Goal: Task Accomplishment & Management: Manage account settings

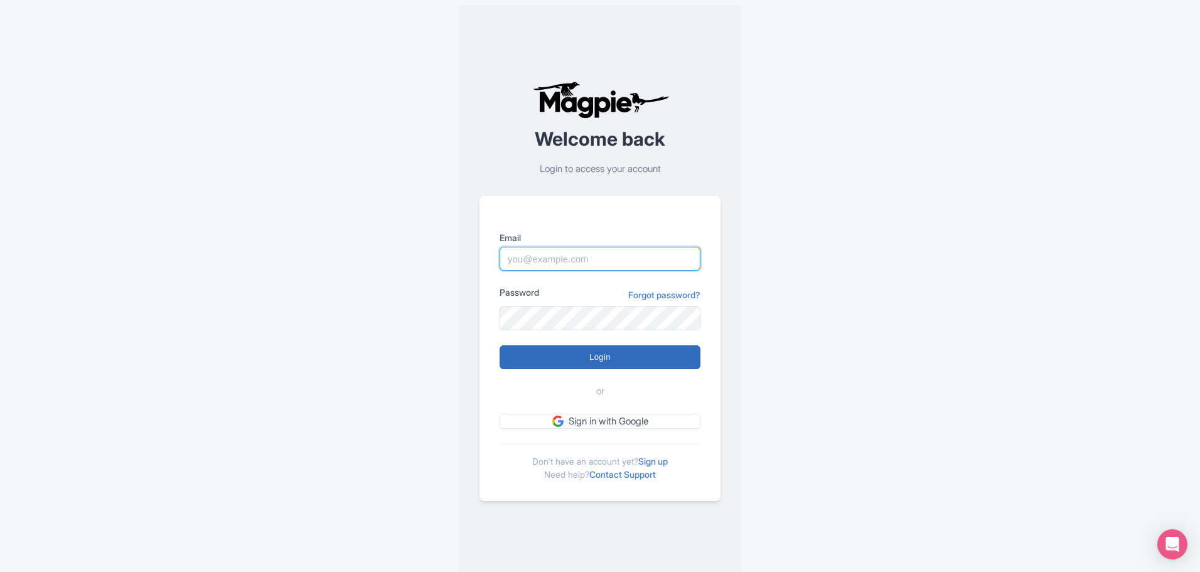
type input "[EMAIL_ADDRESS][DOMAIN_NAME]"
click at [644, 357] on input "Login" at bounding box center [600, 357] width 201 height 24
type input "Logging in..."
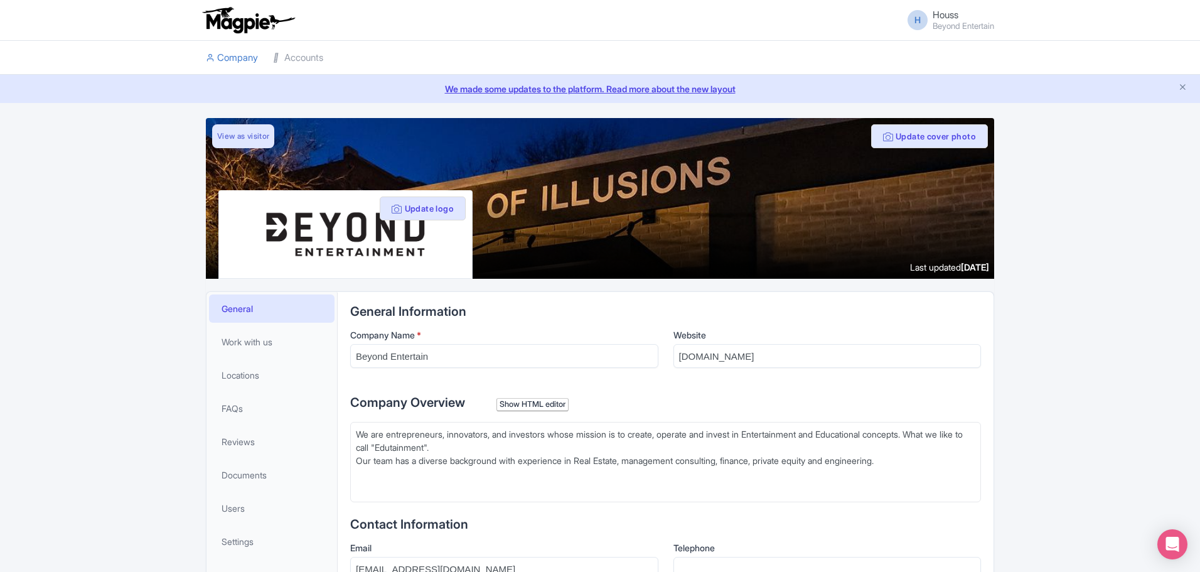
click at [959, 24] on small "Beyond Entertain" at bounding box center [964, 26] width 62 height 8
click at [924, 50] on link "Users" at bounding box center [934, 52] width 119 height 19
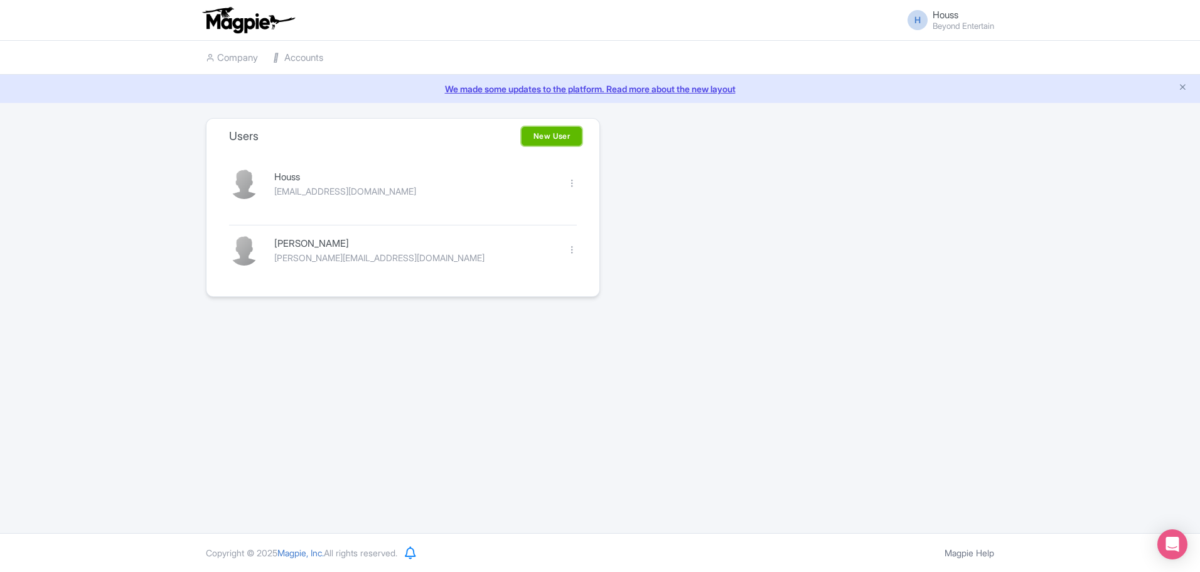
click at [559, 136] on link "New User" at bounding box center [552, 136] width 60 height 19
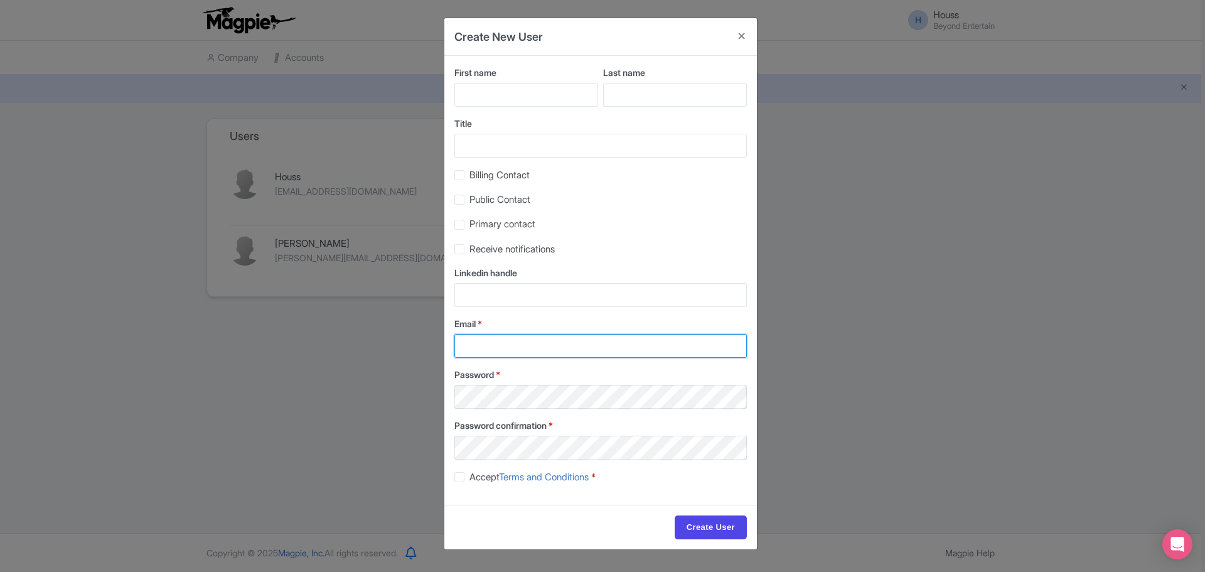
type input "houss@beyondentertain.com"
click at [526, 100] on input "First name" at bounding box center [527, 95] width 144 height 24
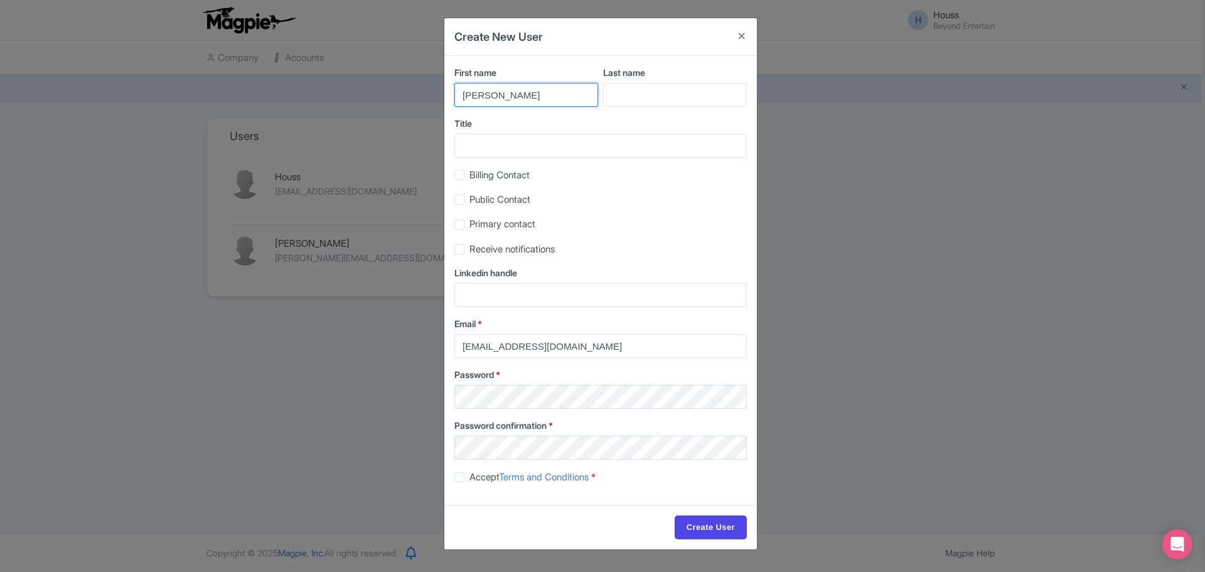
type input "Ryan"
type input "Hull"
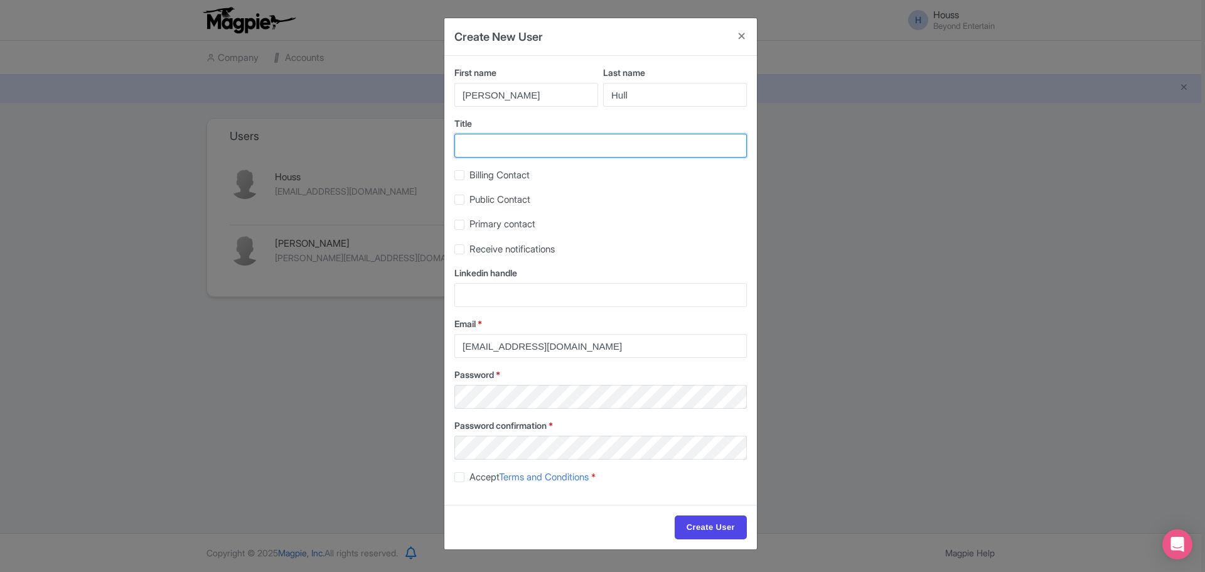
click at [532, 144] on input "Title" at bounding box center [601, 146] width 293 height 24
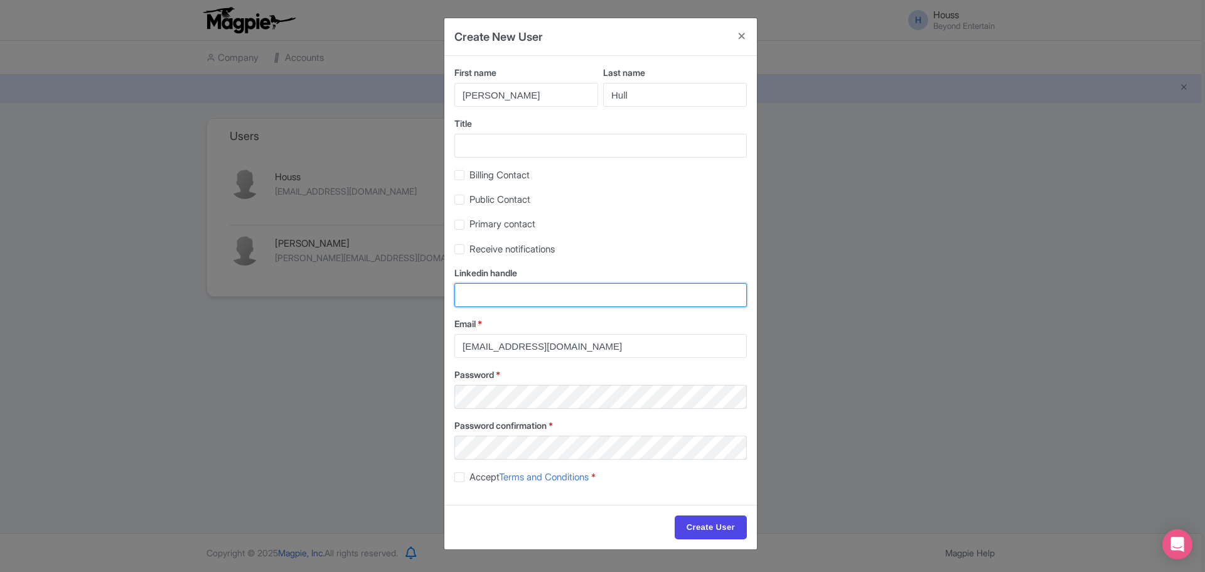
click at [507, 302] on input "Linkedin handle" at bounding box center [601, 295] width 293 height 24
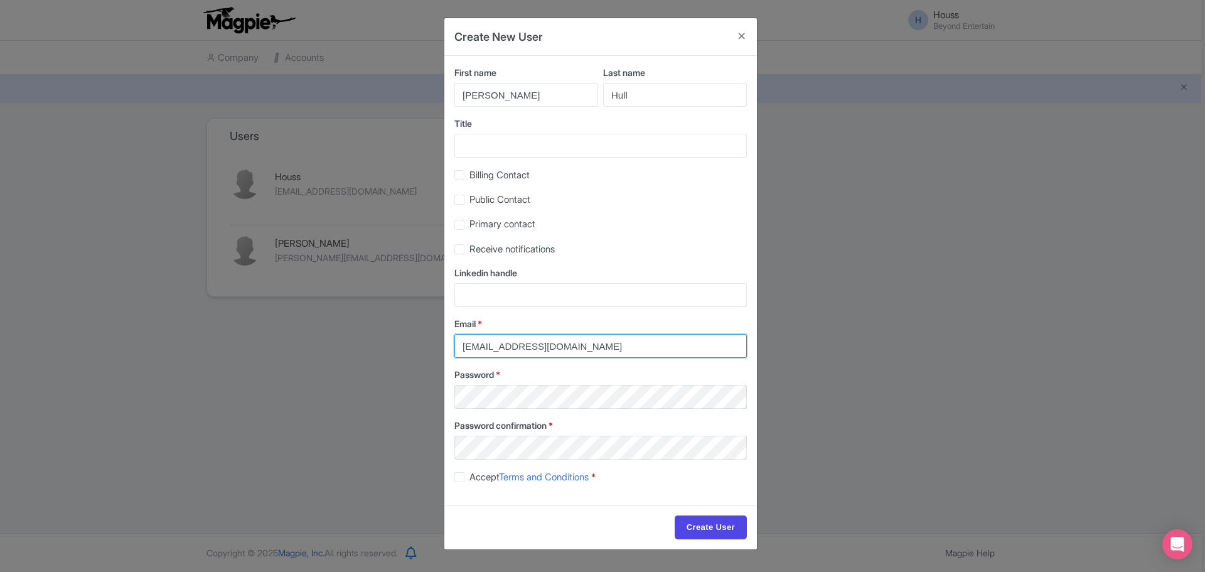
click at [613, 350] on input "houss@beyondentertain.com" at bounding box center [601, 346] width 293 height 24
paste input "Ryan Hull <ryan@newepochsoftware.com>"
drag, startPoint x: 512, startPoint y: 346, endPoint x: 396, endPoint y: 347, distance: 116.2
click at [396, 347] on div "Create New User First name Ryan Last name Hull Title Billing Contact Public Con…" at bounding box center [602, 286] width 1205 height 572
type input "ryan@newepochsoftware.com"
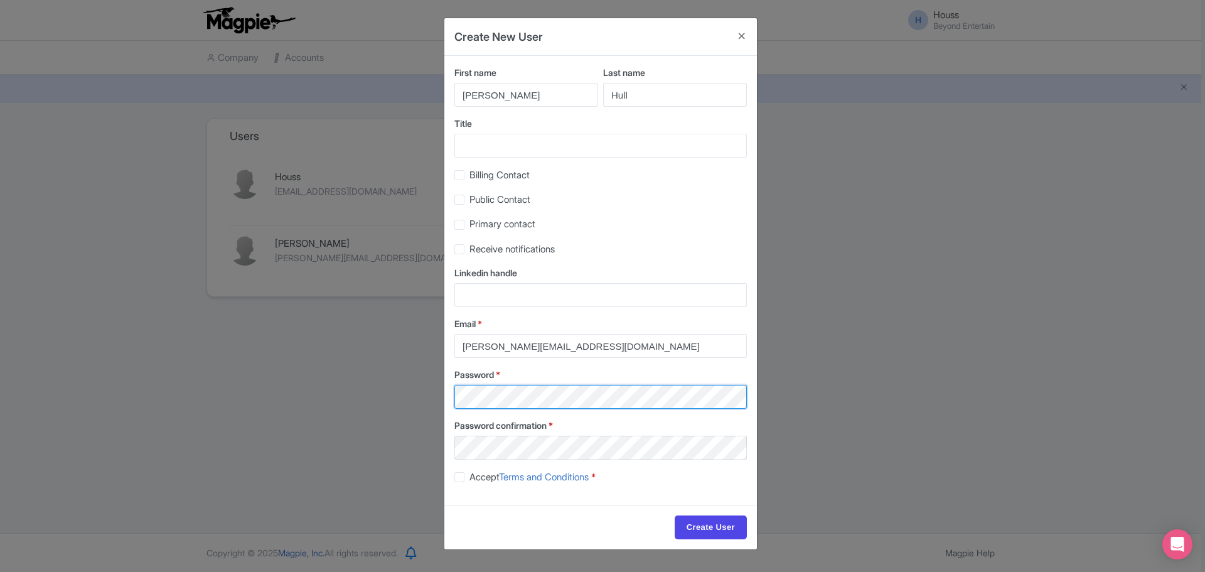
click at [418, 395] on div "Create New User First name Ryan Last name Hull Title Billing Contact Public Con…" at bounding box center [602, 286] width 1205 height 572
click at [942, 249] on div "Create New User First name Ryan Last name Hull Title Billing Contact Public Con…" at bounding box center [602, 286] width 1205 height 572
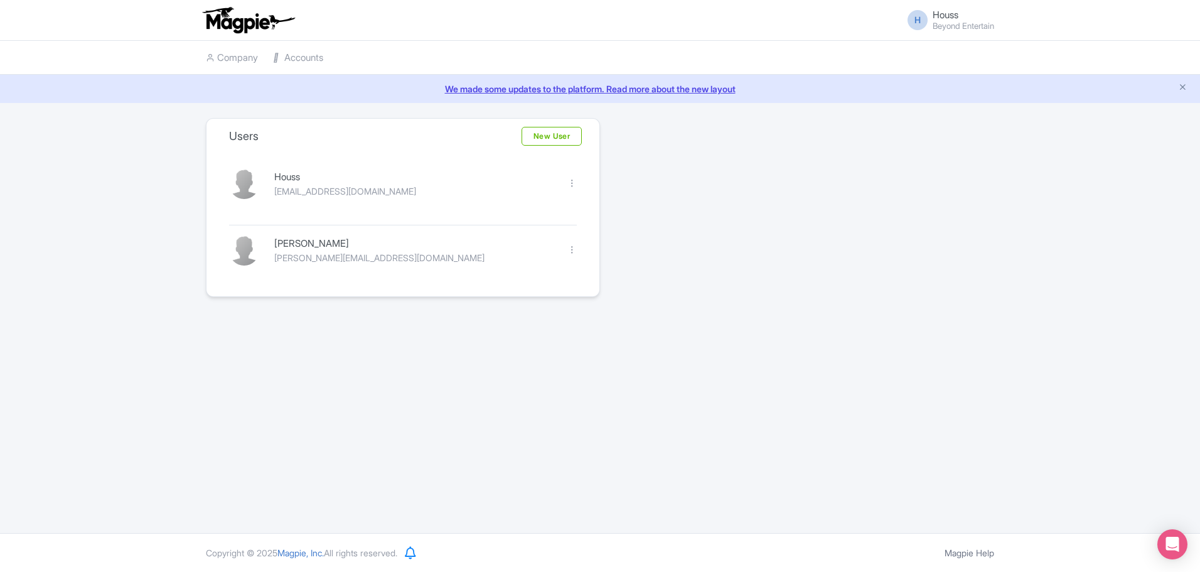
click at [273, 58] on li "Accounts" at bounding box center [298, 58] width 65 height 34
click at [285, 55] on link "Accounts" at bounding box center [298, 58] width 50 height 35
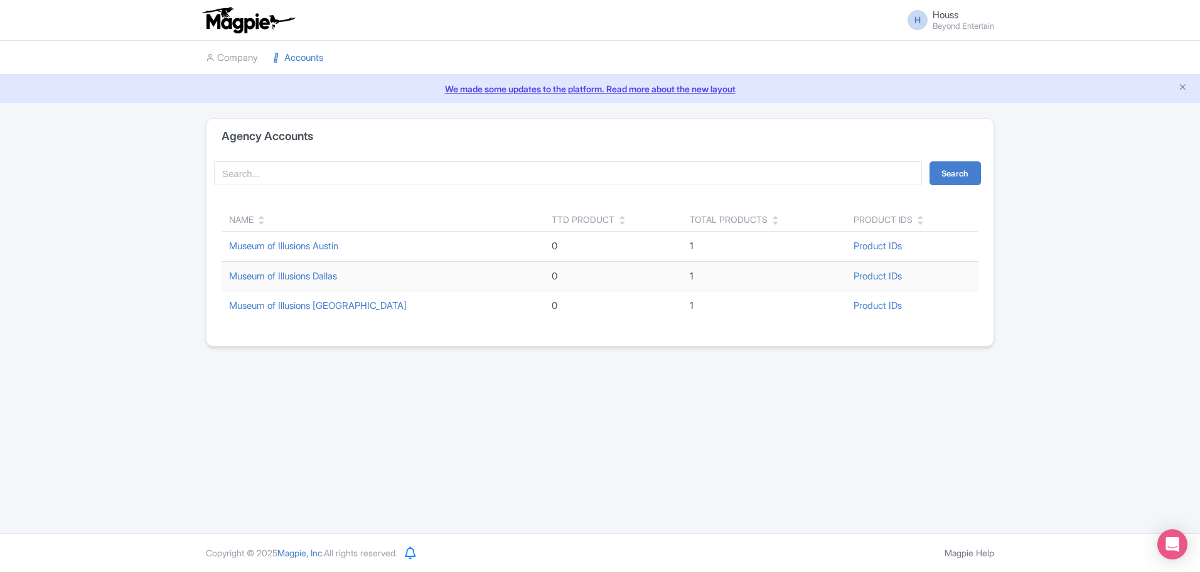
click at [956, 22] on small "Beyond Entertain" at bounding box center [964, 26] width 62 height 8
click at [910, 69] on link "Settings" at bounding box center [934, 71] width 119 height 19
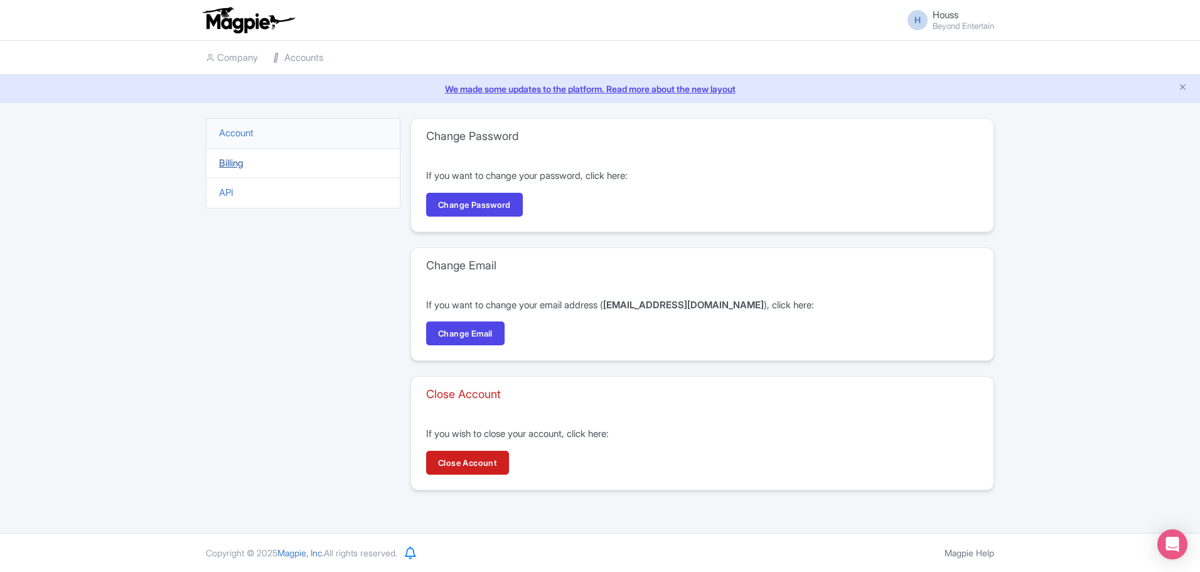
click at [234, 164] on link "Billing" at bounding box center [231, 163] width 24 height 12
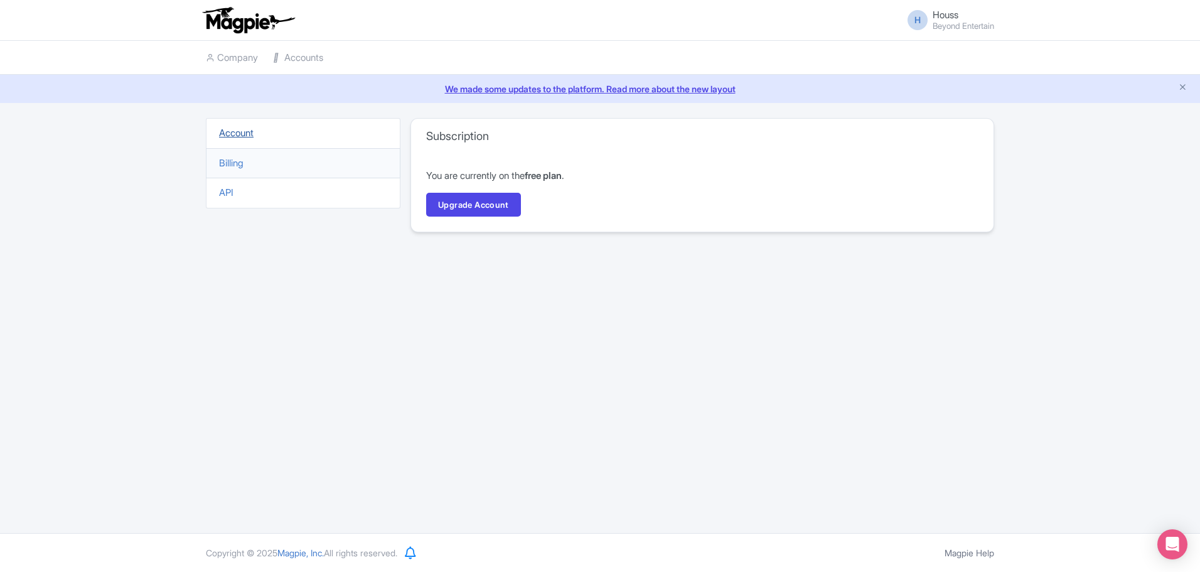
click at [240, 129] on link "Account" at bounding box center [236, 133] width 35 height 12
click at [381, 395] on div "H Houss Beyond Entertain Users Settings Sign out Company Accounts We made some …" at bounding box center [600, 266] width 1200 height 533
click at [244, 62] on link "Company" at bounding box center [232, 58] width 52 height 35
click at [290, 319] on div "H Houss Beyond Entertain Users Settings Sign out Company Accounts We made some …" at bounding box center [600, 266] width 1200 height 533
click at [221, 59] on link "Company" at bounding box center [232, 58] width 52 height 35
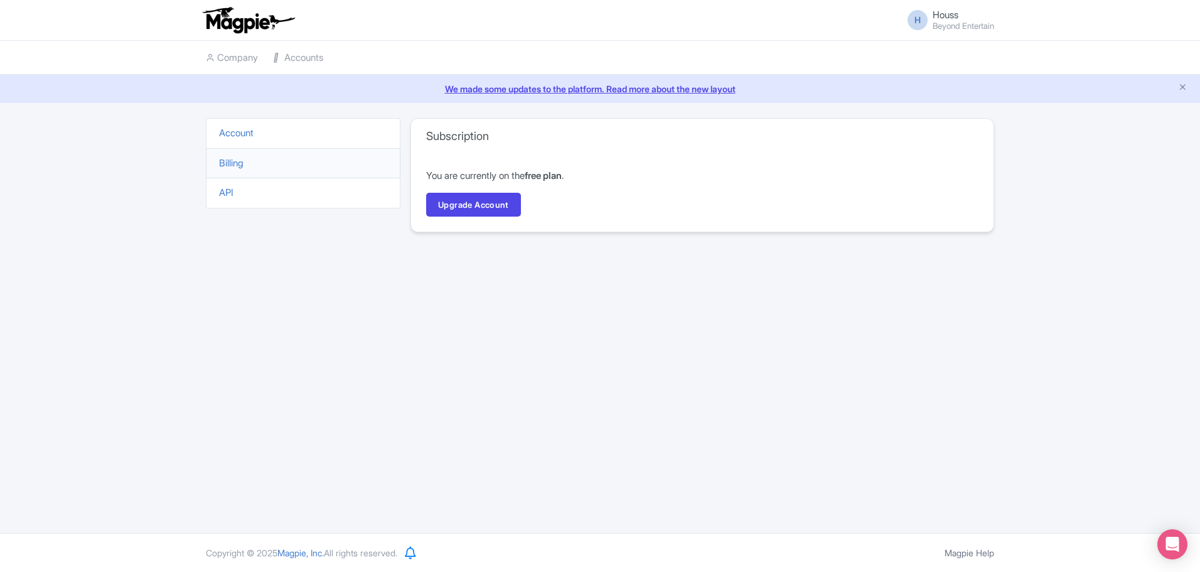
click at [565, 424] on div "H Houss Beyond Entertain Users Settings Sign out Company Accounts We made some …" at bounding box center [600, 266] width 1200 height 533
click at [236, 66] on link "Company" at bounding box center [232, 58] width 52 height 35
click at [241, 6] on img at bounding box center [248, 20] width 97 height 28
drag, startPoint x: 952, startPoint y: 394, endPoint x: 941, endPoint y: 391, distance: 12.3
click at [948, 395] on div "H Houss Beyond Entertain Users Settings Sign out Company Accounts We made some …" at bounding box center [600, 266] width 1200 height 533
